Goal: Information Seeking & Learning: Learn about a topic

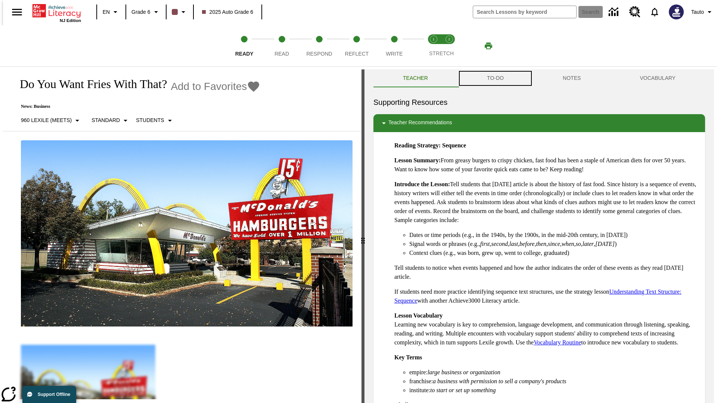
click at [495, 78] on button "TO-DO" at bounding box center [495, 78] width 76 height 18
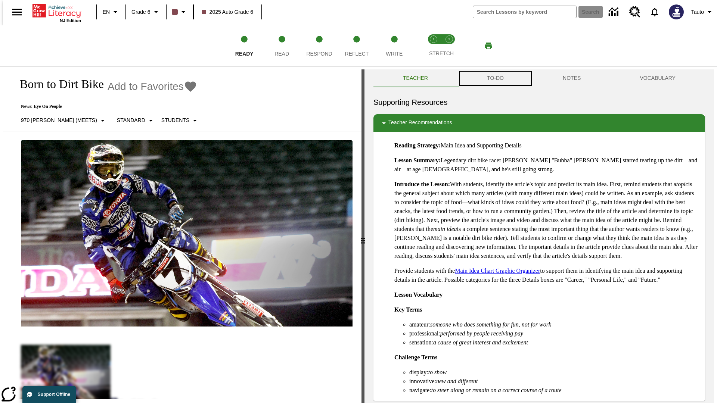
click at [495, 78] on button "TO-DO" at bounding box center [495, 78] width 76 height 18
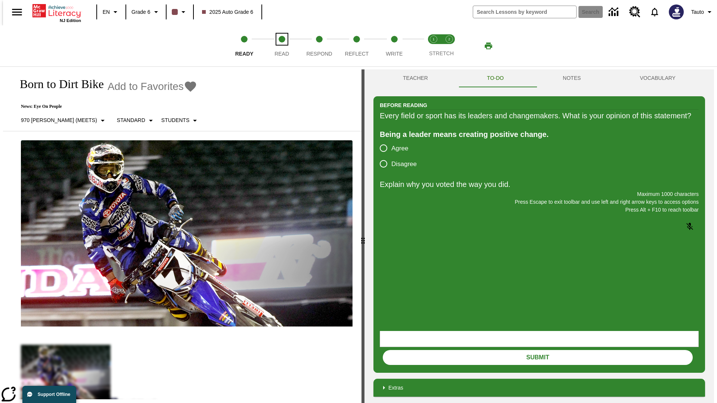
click at [281, 46] on span "Read" at bounding box center [281, 50] width 15 height 13
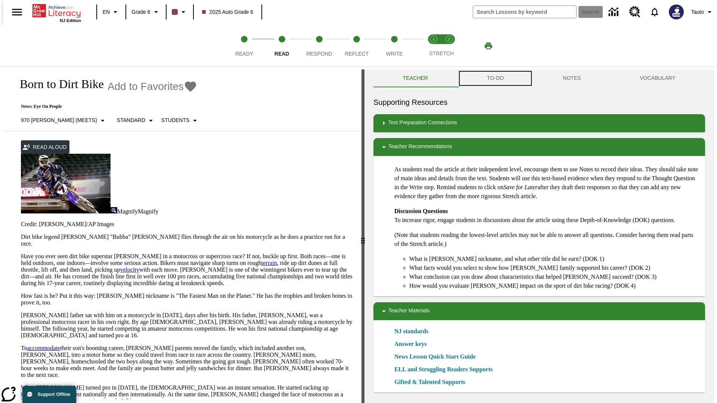
scroll to position [0, 0]
click at [495, 78] on button "TO-DO" at bounding box center [495, 78] width 76 height 18
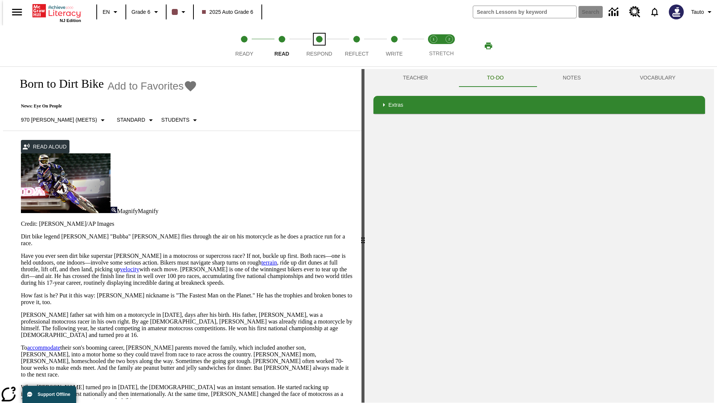
click at [319, 46] on span "Respond" at bounding box center [319, 50] width 26 height 13
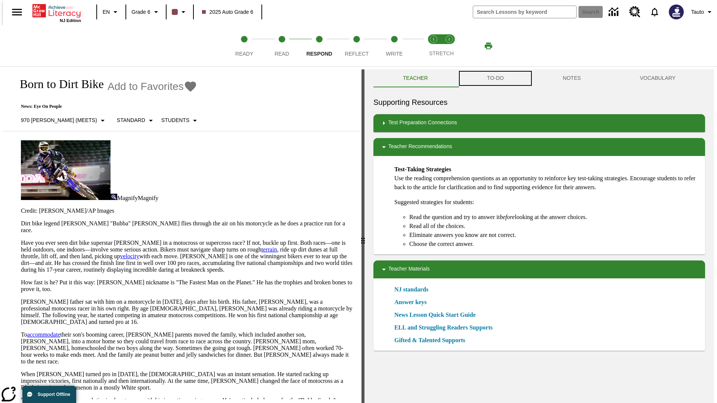
scroll to position [0, 0]
click at [495, 78] on button "TO-DO" at bounding box center [495, 78] width 76 height 18
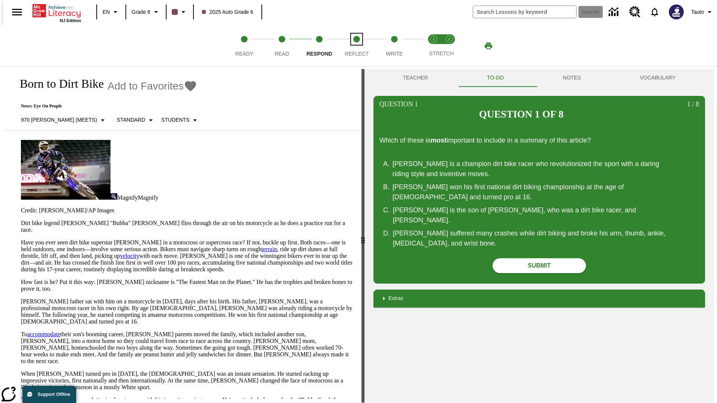
click at [357, 46] on span "Reflect" at bounding box center [357, 50] width 24 height 13
